Goal: Task Accomplishment & Management: Manage account settings

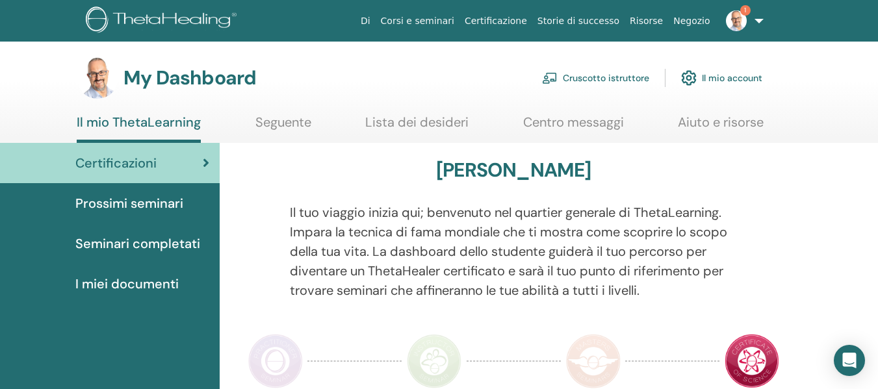
click at [620, 72] on link "Cruscotto istruttore" at bounding box center [595, 78] width 107 height 29
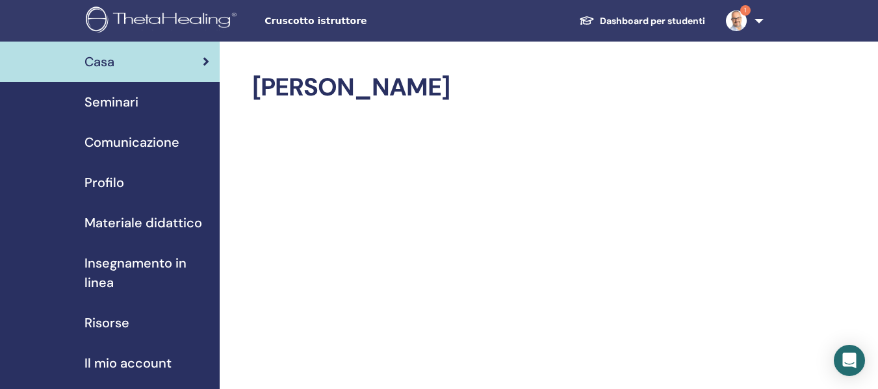
click at [142, 99] on div "Seminari" at bounding box center [109, 101] width 199 height 19
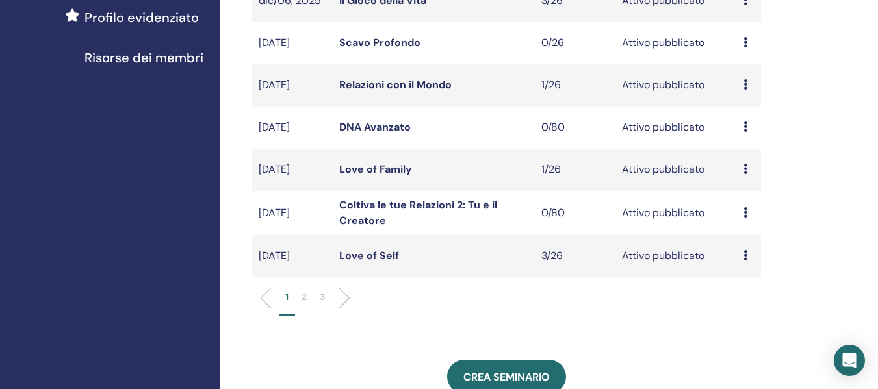
scroll to position [390, 0]
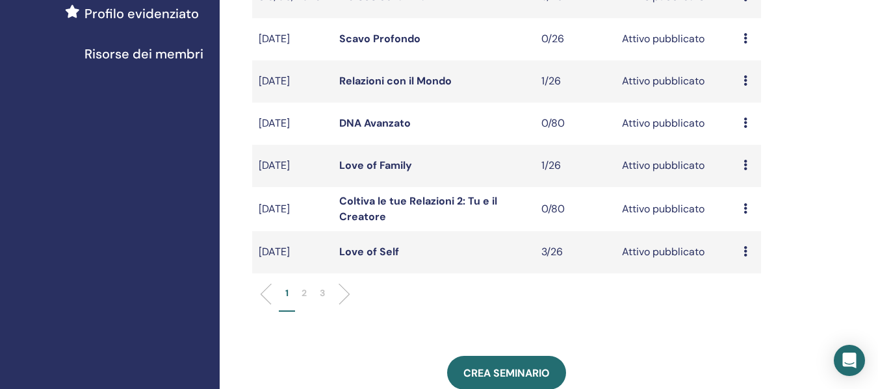
click at [305, 292] on p "2" at bounding box center [304, 294] width 5 height 14
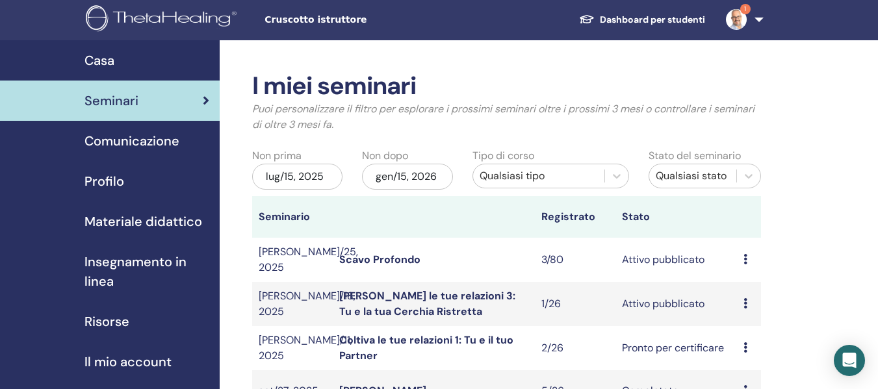
scroll to position [0, 0]
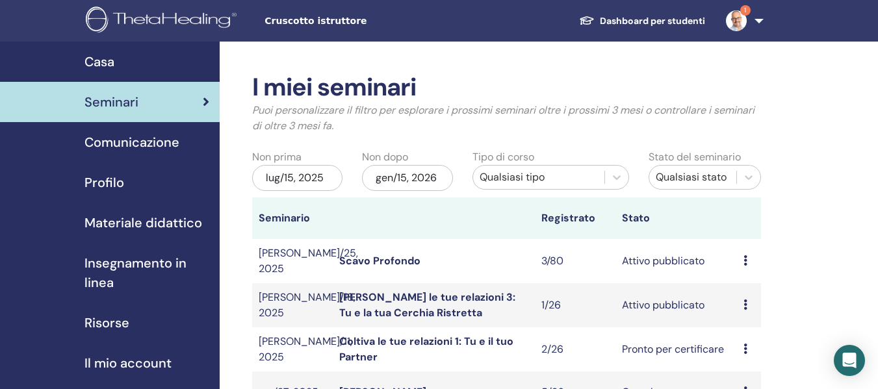
click at [369, 261] on link "Scavo Profondo" at bounding box center [379, 261] width 81 height 14
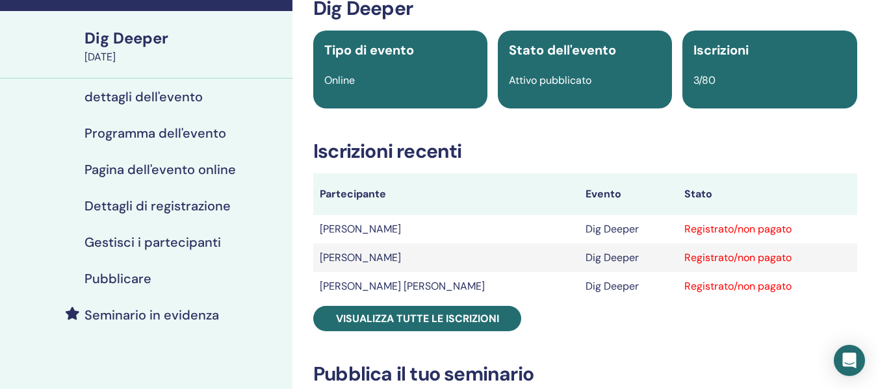
scroll to position [195, 0]
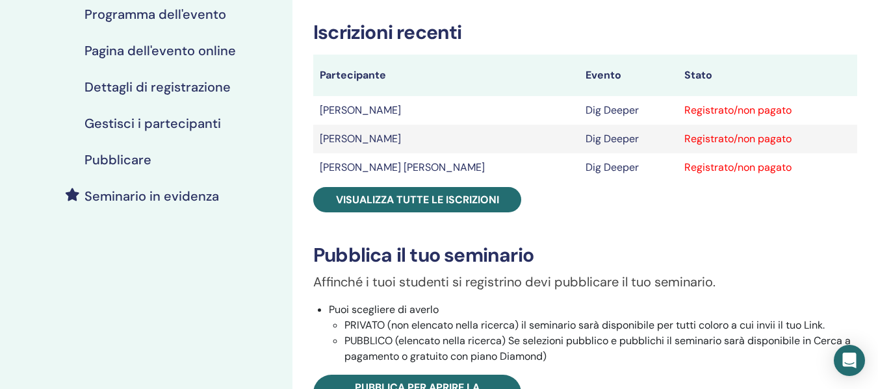
click at [157, 125] on h4 "Gestisci i partecipanti" at bounding box center [152, 124] width 136 height 16
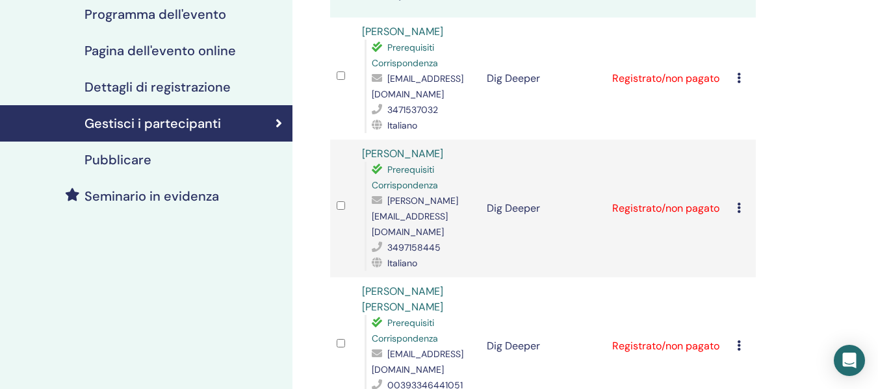
click at [740, 78] on icon at bounding box center [739, 78] width 4 height 10
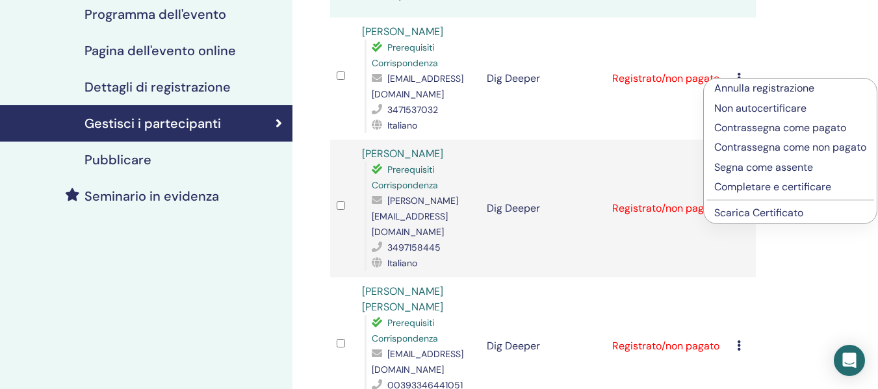
click at [759, 220] on link "Scarica Certificato" at bounding box center [758, 213] width 89 height 14
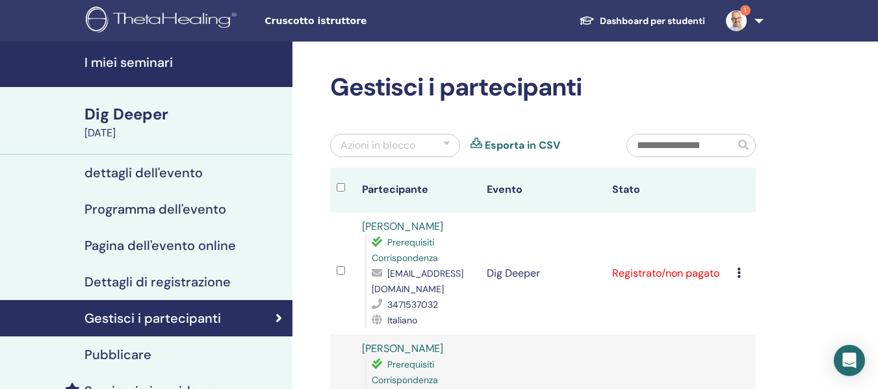
click at [744, 26] on img at bounding box center [736, 20] width 21 height 21
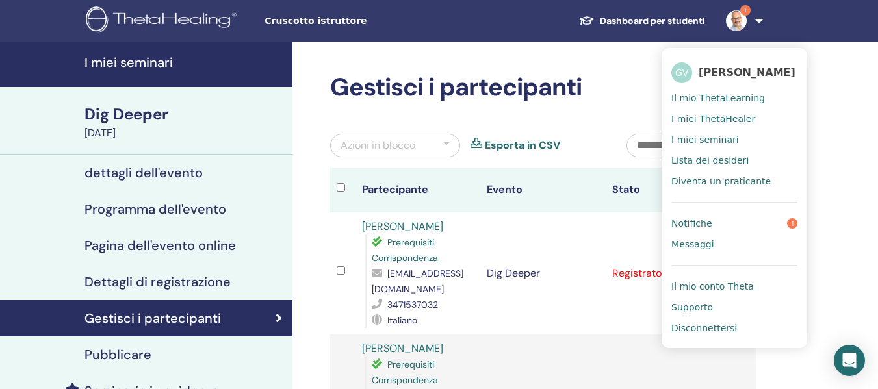
click at [729, 217] on link "Notifiche 1" at bounding box center [734, 223] width 126 height 21
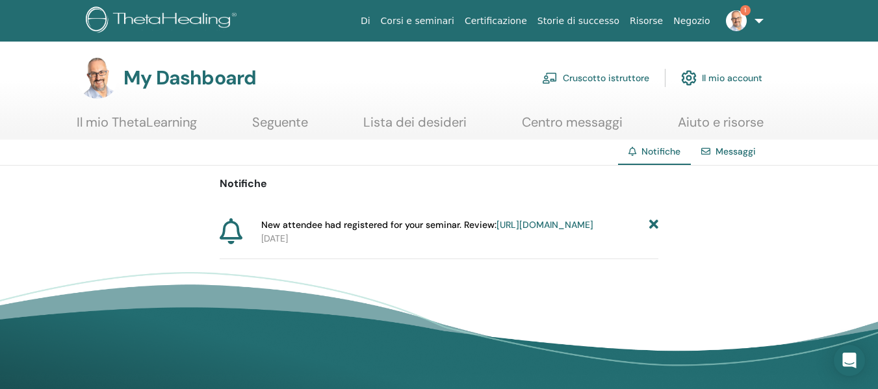
click at [657, 223] on icon at bounding box center [653, 225] width 9 height 14
